Goal: Information Seeking & Learning: Learn about a topic

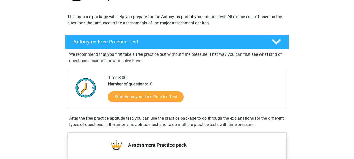
scroll to position [52, 0]
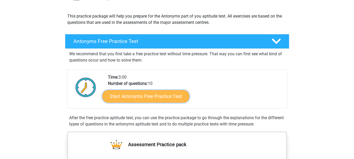
click at [158, 100] on link "Start Antonyms Free Practice Test" at bounding box center [145, 96] width 87 height 13
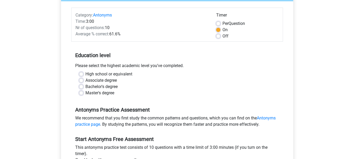
scroll to position [79, 0]
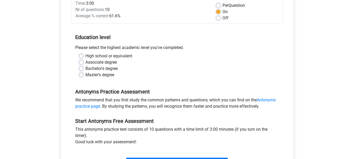
click at [85, 69] on label "Bachelor's degree" at bounding box center [101, 68] width 32 height 6
click at [82, 69] on input "Bachelor's degree" at bounding box center [81, 67] width 4 height 5
radio input "true"
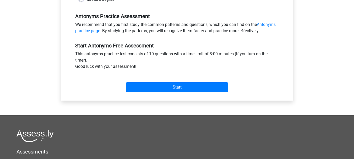
scroll to position [157, 0]
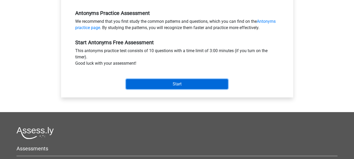
click at [179, 89] on input "Start" at bounding box center [177, 84] width 102 height 10
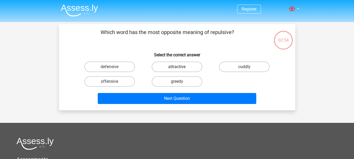
click at [174, 66] on label "attractive" at bounding box center [177, 67] width 51 height 10
click at [177, 67] on input "attractive" at bounding box center [178, 68] width 3 height 3
radio input "true"
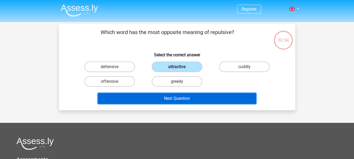
click at [176, 99] on button "Next Question" at bounding box center [177, 98] width 158 height 11
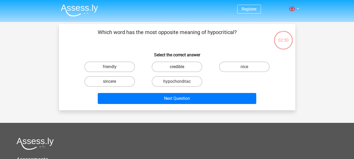
click at [170, 67] on label "credible" at bounding box center [177, 67] width 51 height 10
click at [177, 67] on input "credible" at bounding box center [178, 68] width 3 height 3
radio input "true"
click at [170, 92] on div "Next Question" at bounding box center [176, 97] width 219 height 17
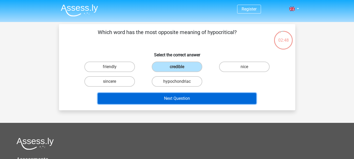
click at [178, 98] on button "Next Question" at bounding box center [177, 98] width 158 height 11
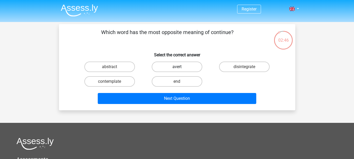
click at [176, 66] on label "avert" at bounding box center [177, 67] width 51 height 10
click at [177, 67] on input "avert" at bounding box center [178, 68] width 3 height 3
radio input "true"
click at [175, 83] on label "end" at bounding box center [177, 81] width 51 height 10
click at [177, 83] on input "end" at bounding box center [178, 82] width 3 height 3
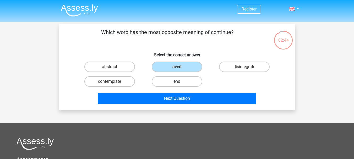
radio input "true"
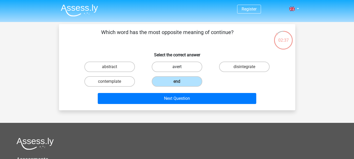
click at [184, 69] on label "avert" at bounding box center [177, 67] width 51 height 10
click at [180, 69] on input "avert" at bounding box center [178, 68] width 3 height 3
radio input "true"
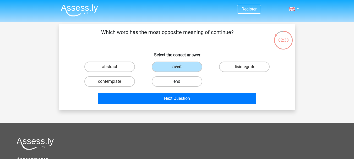
click at [181, 83] on label "end" at bounding box center [177, 81] width 51 height 10
click at [180, 83] on input "end" at bounding box center [178, 82] width 3 height 3
radio input "true"
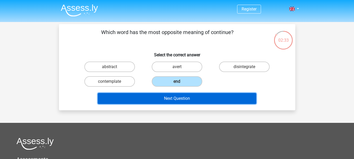
click at [189, 97] on button "Next Question" at bounding box center [177, 98] width 158 height 11
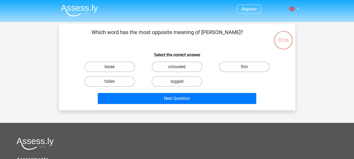
click at [131, 67] on label "loose" at bounding box center [109, 67] width 51 height 10
click at [113, 67] on input "loose" at bounding box center [110, 68] width 3 height 3
radio input "true"
click at [128, 66] on label "loose" at bounding box center [109, 67] width 51 height 10
click at [113, 67] on input "loose" at bounding box center [110, 68] width 3 height 3
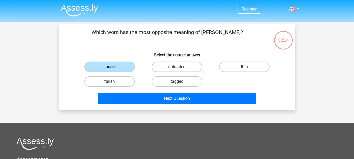
click at [121, 69] on label "loose" at bounding box center [109, 67] width 51 height 10
click at [113, 69] on input "loose" at bounding box center [110, 68] width 3 height 3
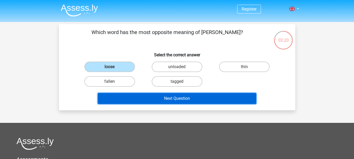
click at [183, 97] on button "Next Question" at bounding box center [177, 98] width 158 height 11
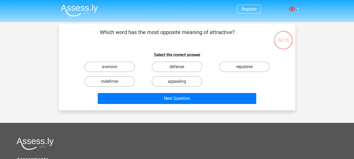
drag, startPoint x: 262, startPoint y: 68, endPoint x: 257, endPoint y: 70, distance: 4.8
click at [262, 68] on label "repulsive" at bounding box center [244, 67] width 51 height 10
click at [248, 68] on input "repulsive" at bounding box center [245, 68] width 3 height 3
radio input "true"
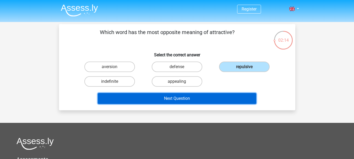
click at [179, 99] on button "Next Question" at bounding box center [177, 98] width 158 height 11
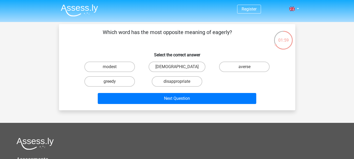
click at [141, 66] on div "averse" at bounding box center [109, 67] width 63 height 10
click at [242, 65] on label "averse" at bounding box center [244, 67] width 51 height 10
click at [244, 67] on input "averse" at bounding box center [245, 68] width 3 height 3
radio input "true"
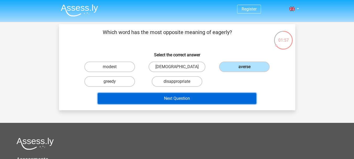
click at [176, 95] on button "Next Question" at bounding box center [177, 98] width 158 height 11
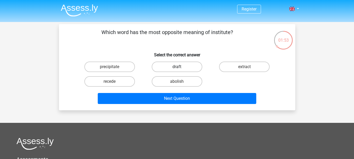
click at [175, 66] on label "draft" at bounding box center [177, 67] width 51 height 10
click at [177, 67] on input "draft" at bounding box center [178, 68] width 3 height 3
radio input "true"
click at [182, 84] on label "abolish" at bounding box center [177, 81] width 51 height 10
click at [180, 84] on input "abolish" at bounding box center [178, 82] width 3 height 3
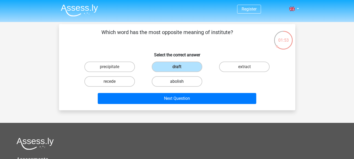
radio input "true"
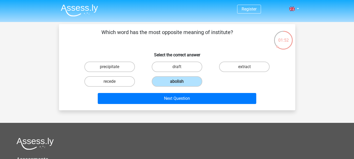
drag, startPoint x: 243, startPoint y: 69, endPoint x: 211, endPoint y: 78, distance: 33.1
click at [243, 68] on label "extract" at bounding box center [244, 67] width 51 height 10
click at [244, 68] on input "extract" at bounding box center [245, 68] width 3 height 3
radio input "true"
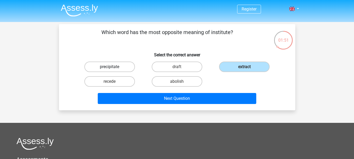
click at [120, 67] on label "precipitate" at bounding box center [109, 67] width 51 height 10
click at [113, 67] on input "precipitate" at bounding box center [110, 68] width 3 height 3
radio input "true"
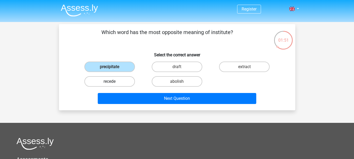
click at [123, 78] on label "recede" at bounding box center [109, 81] width 51 height 10
click at [113, 81] on input "recede" at bounding box center [110, 82] width 3 height 3
radio input "true"
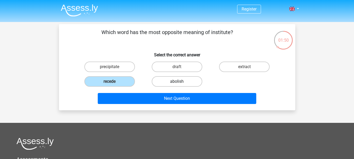
click at [173, 83] on label "abolish" at bounding box center [177, 81] width 51 height 10
click at [177, 83] on input "abolish" at bounding box center [178, 82] width 3 height 3
radio input "true"
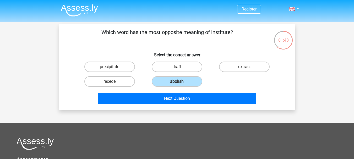
drag, startPoint x: 235, startPoint y: 69, endPoint x: 197, endPoint y: 75, distance: 38.1
click at [235, 69] on label "extract" at bounding box center [244, 67] width 51 height 10
click at [244, 69] on input "extract" at bounding box center [245, 68] width 3 height 3
radio input "true"
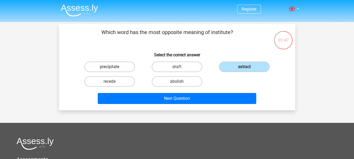
click at [104, 66] on label "precipitate" at bounding box center [109, 67] width 51 height 10
click at [109, 67] on input "precipitate" at bounding box center [110, 68] width 3 height 3
radio input "true"
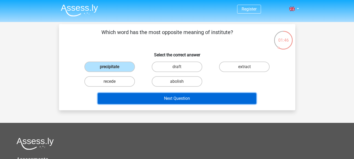
click at [151, 95] on button "Next Question" at bounding box center [177, 98] width 158 height 11
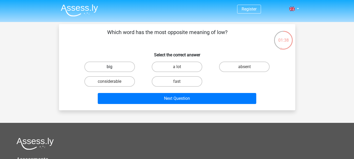
click at [103, 68] on label "big" at bounding box center [109, 67] width 51 height 10
click at [109, 68] on input "big" at bounding box center [110, 68] width 3 height 3
radio input "true"
click at [111, 80] on label "considerable" at bounding box center [109, 81] width 51 height 10
click at [111, 81] on input "considerable" at bounding box center [110, 82] width 3 height 3
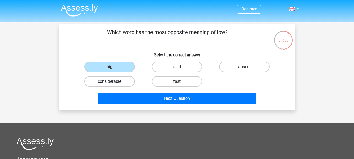
radio input "true"
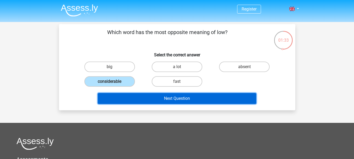
click at [185, 94] on button "Next Question" at bounding box center [177, 98] width 158 height 11
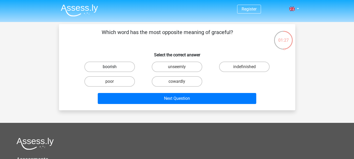
click at [103, 68] on label "boorish" at bounding box center [109, 67] width 51 height 10
click at [109, 68] on input "boorish" at bounding box center [110, 68] width 3 height 3
radio input "true"
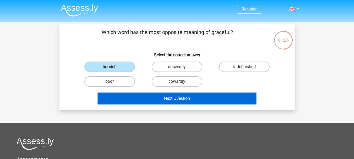
click at [166, 100] on button "Next Question" at bounding box center [177, 98] width 158 height 11
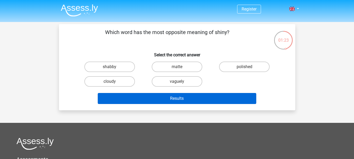
drag, startPoint x: 120, startPoint y: 65, endPoint x: 144, endPoint y: 93, distance: 36.8
click at [120, 67] on label "shabby" at bounding box center [109, 67] width 51 height 10
click at [113, 67] on input "shabby" at bounding box center [110, 68] width 3 height 3
radio input "true"
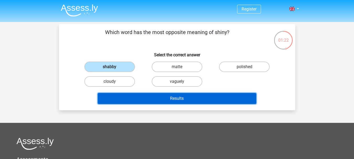
click at [192, 100] on button "Results" at bounding box center [177, 98] width 158 height 11
